Goal: Transaction & Acquisition: Purchase product/service

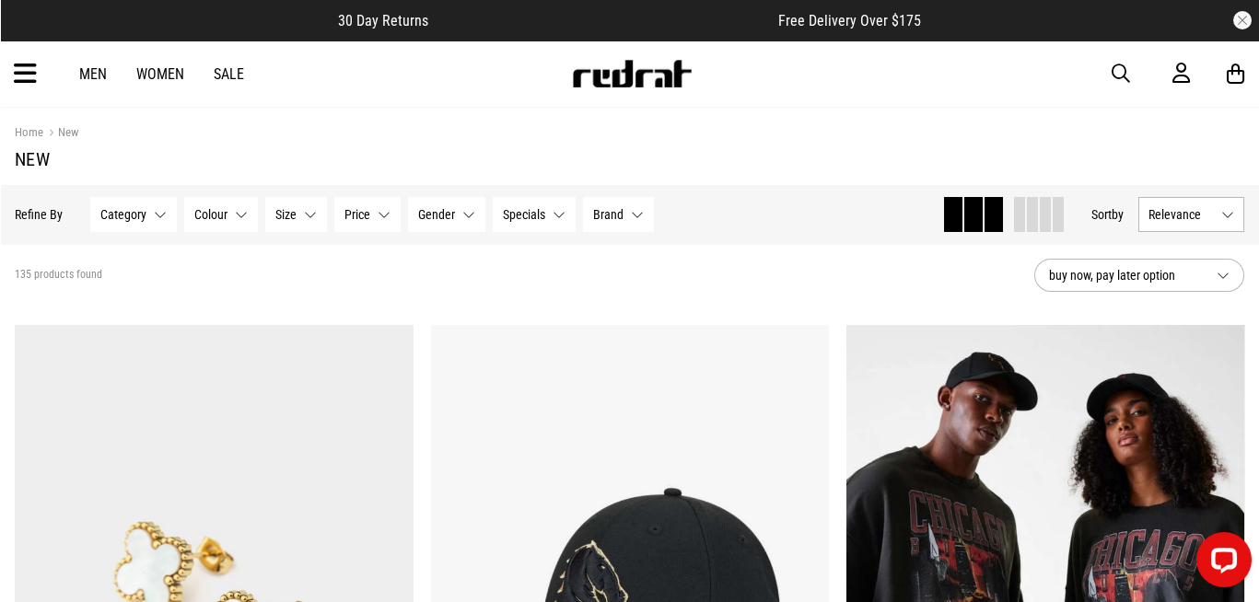
click at [1111, 69] on span "button" at bounding box center [1120, 74] width 18 height 22
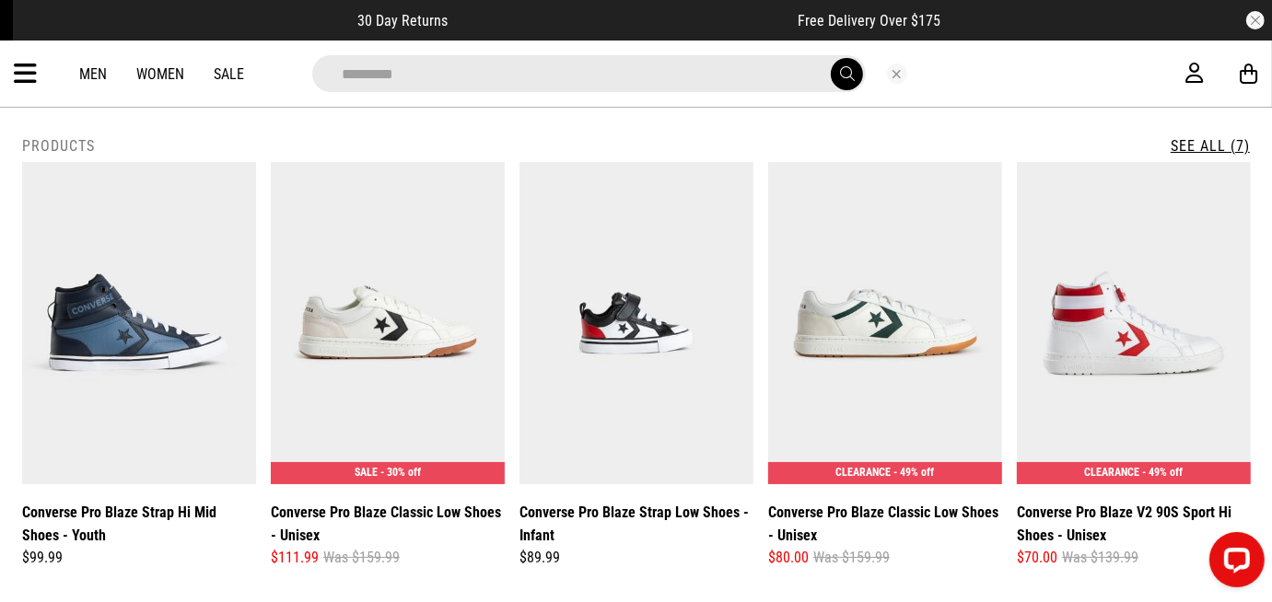
type input "*********"
click at [1194, 142] on link "See All (7)" at bounding box center [1209, 145] width 79 height 17
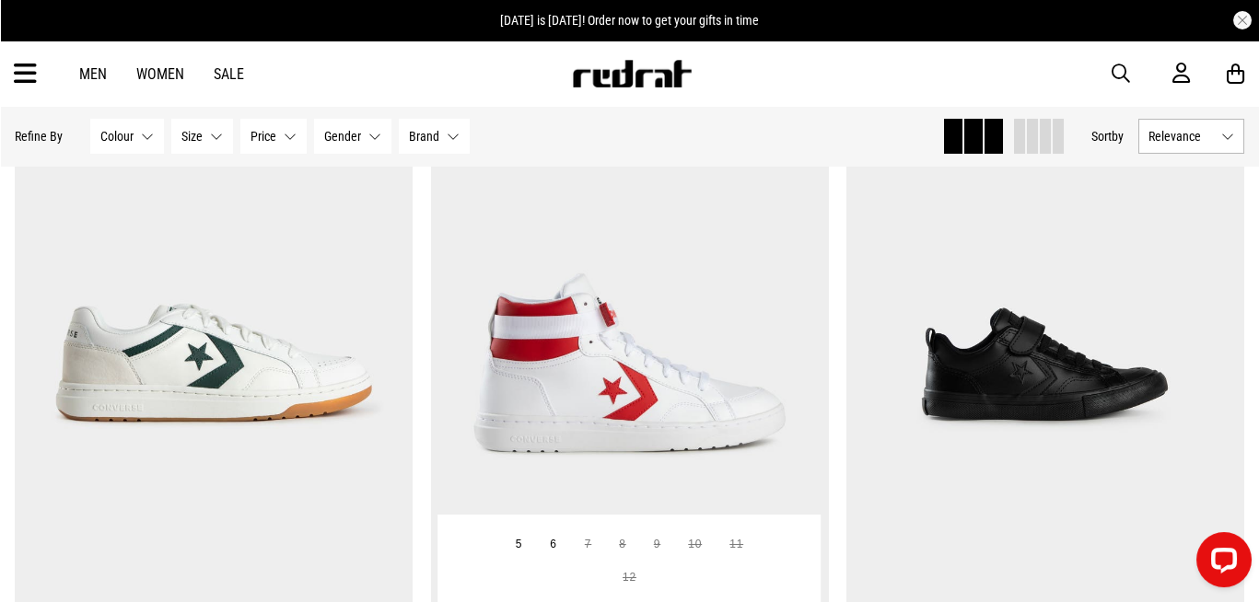
scroll to position [902, 0]
